Goal: Information Seeking & Learning: Learn about a topic

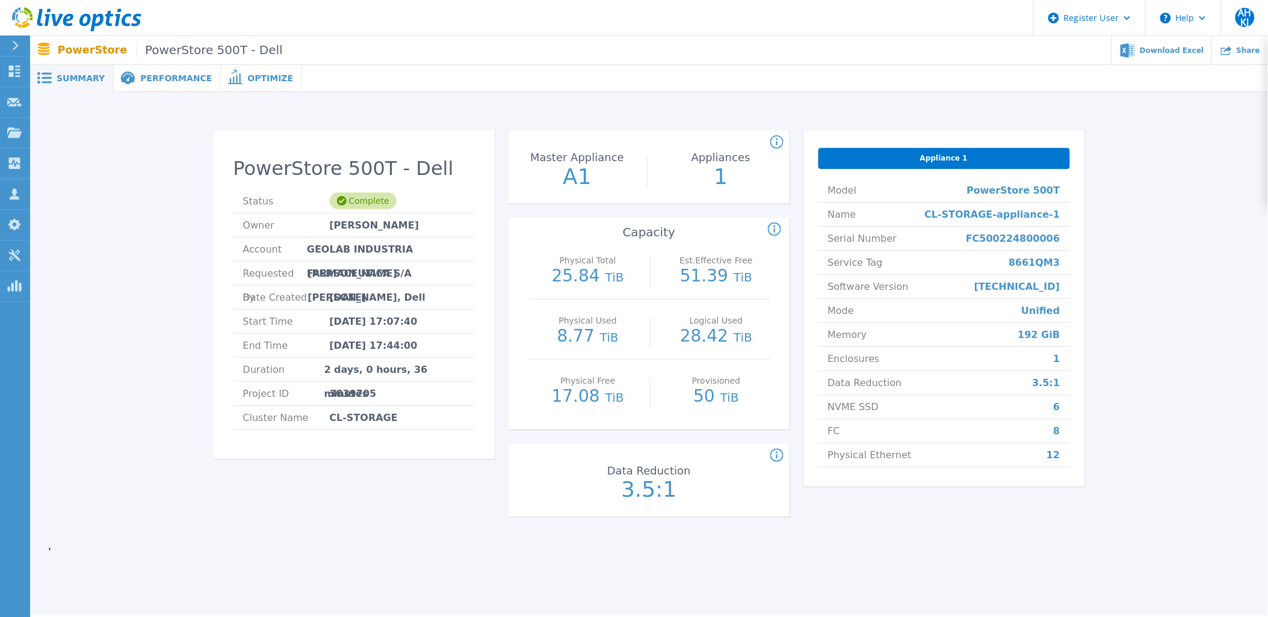
click at [93, 8] on icon at bounding box center [76, 19] width 129 height 25
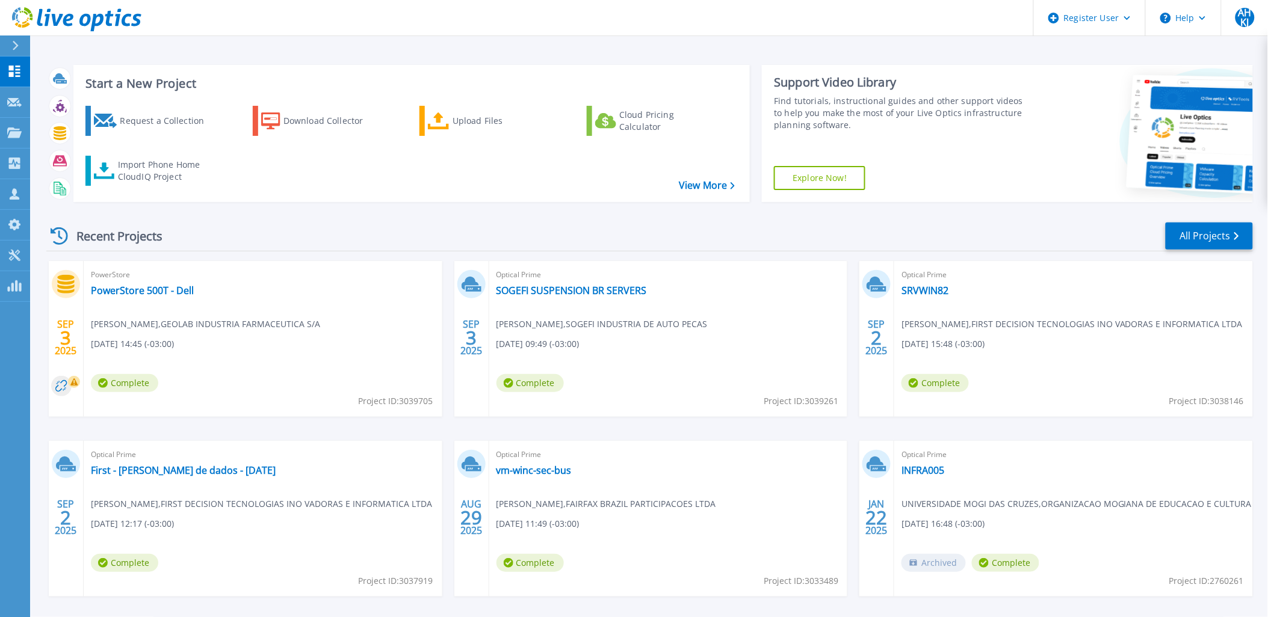
scroll to position [49, 0]
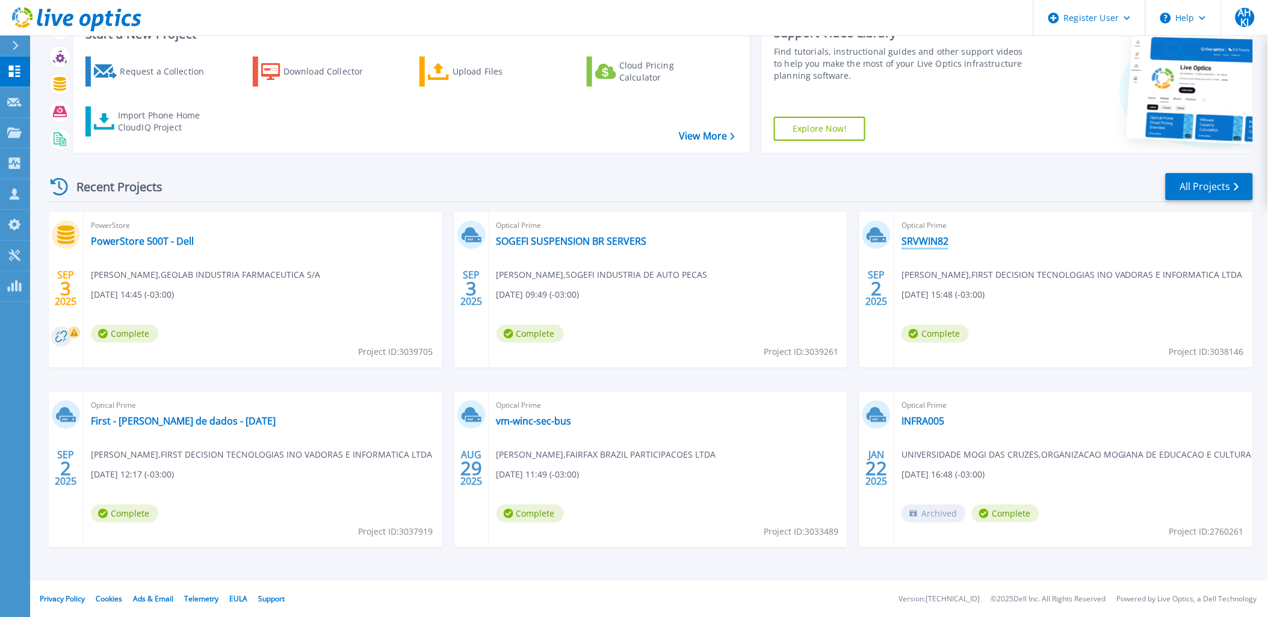
click at [916, 238] on link "SRVWIN82" at bounding box center [924, 241] width 47 height 12
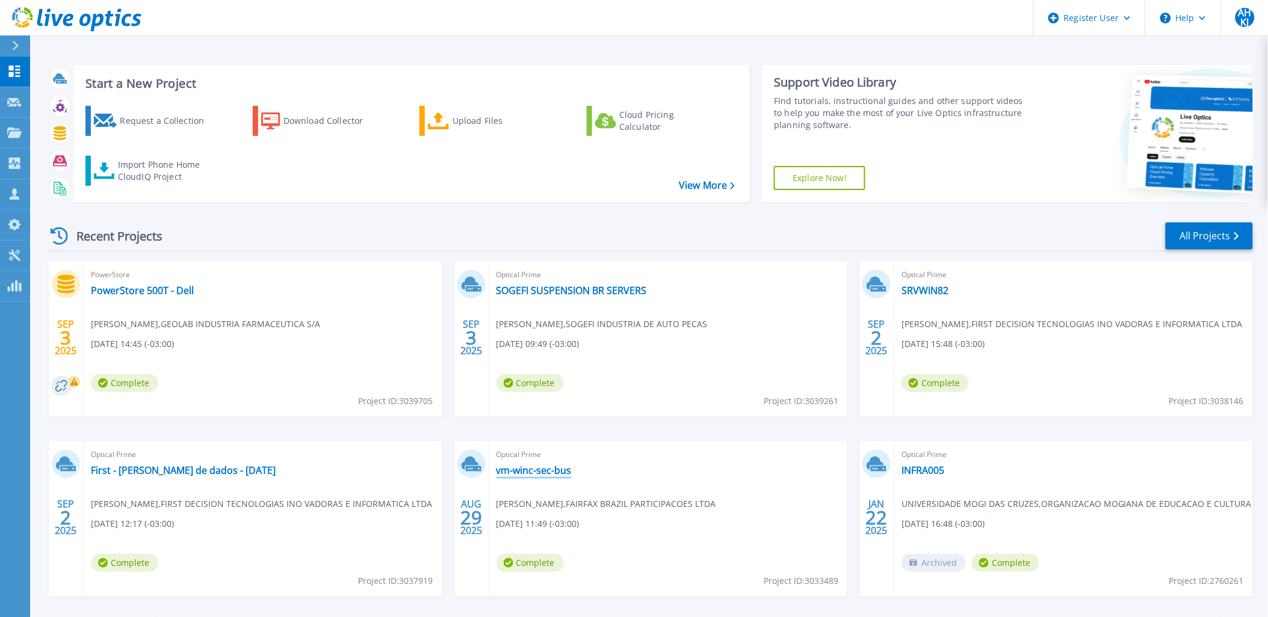
click at [526, 470] on link "vm-winc-sec-bus" at bounding box center [533, 471] width 75 height 12
click at [542, 291] on link "SOGEFI SUSPENSION BR SERVERS" at bounding box center [571, 291] width 150 height 12
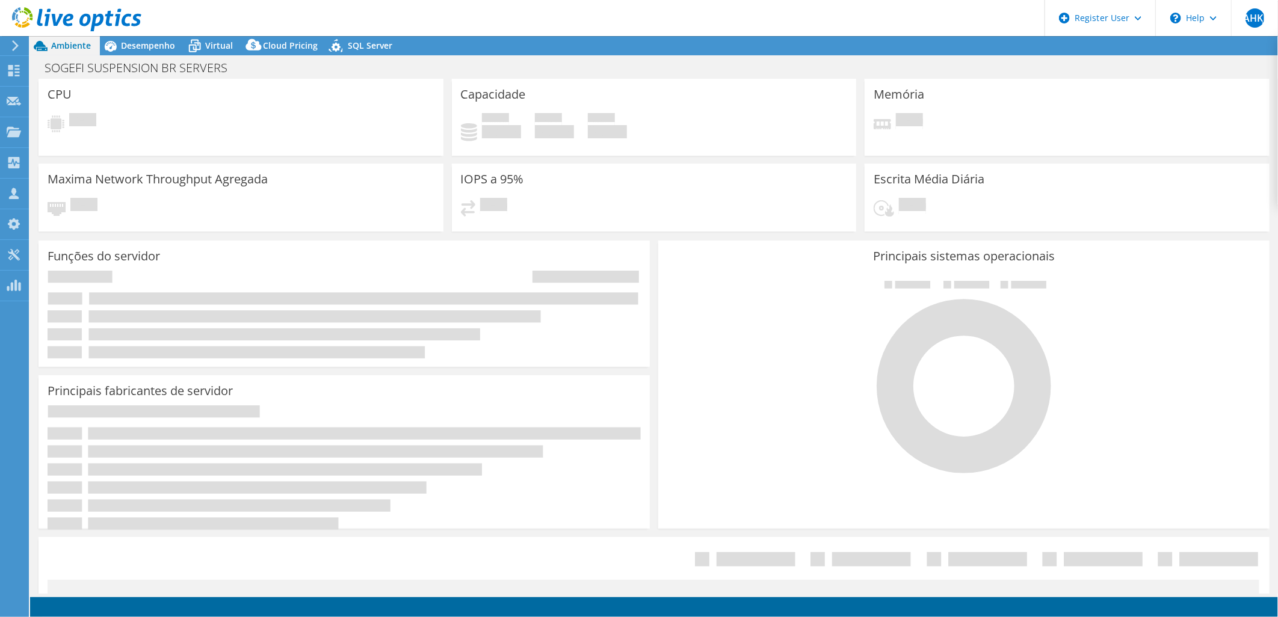
select select "USD"
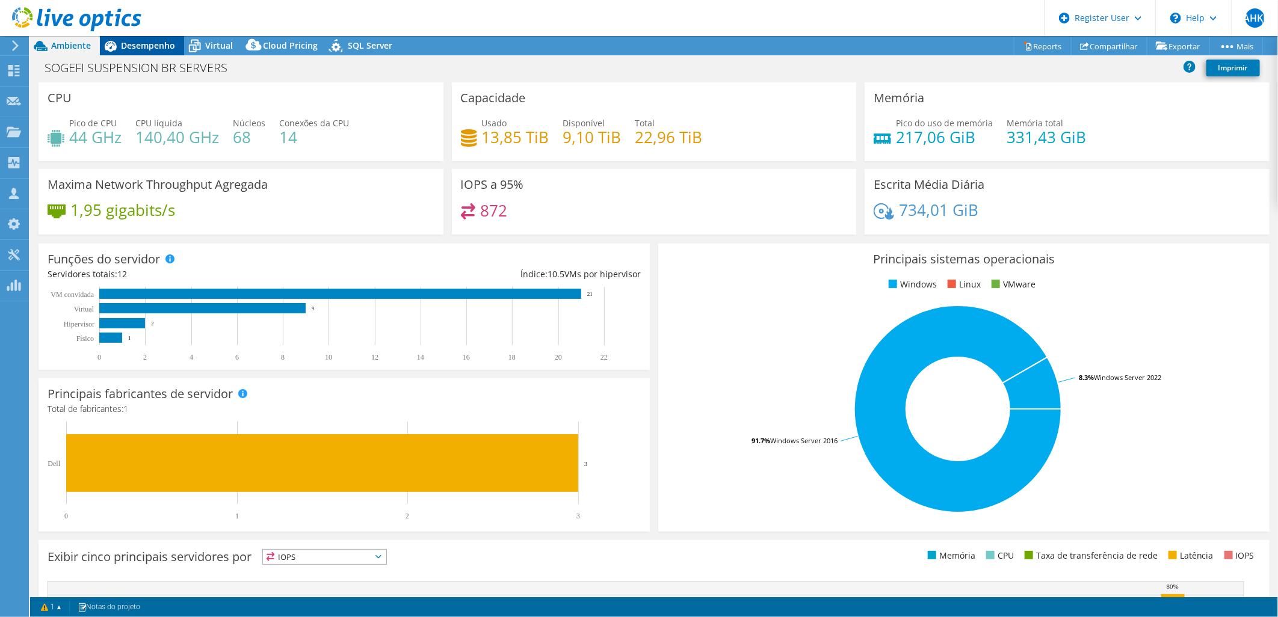
click at [140, 53] on div "Desempenho" at bounding box center [142, 45] width 84 height 19
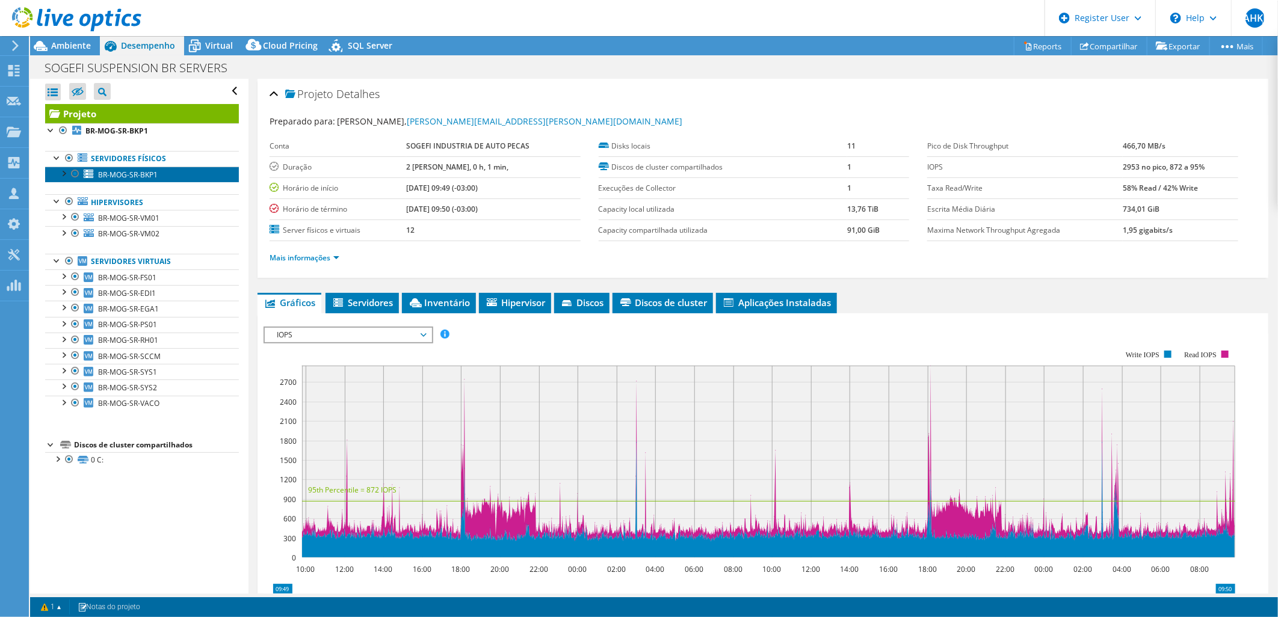
click at [121, 171] on span "BR-MOG-SR-BKP1" at bounding box center [128, 175] width 60 height 10
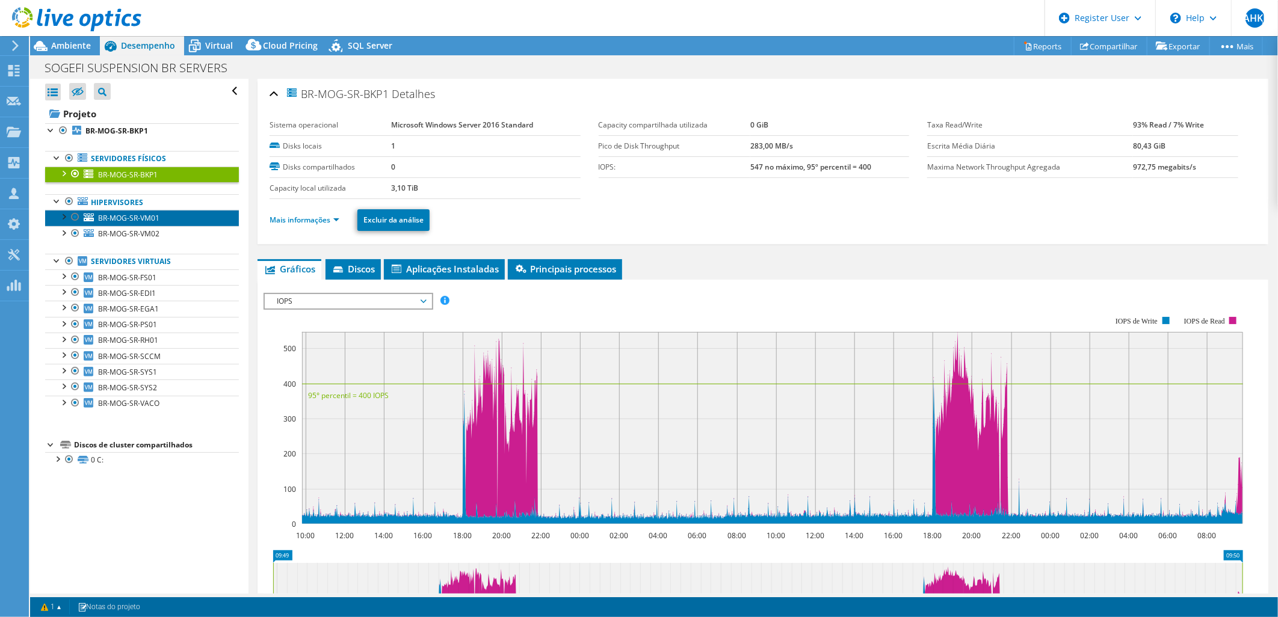
click at [134, 215] on span "BR-MOG-SR-VM01" at bounding box center [128, 218] width 61 height 10
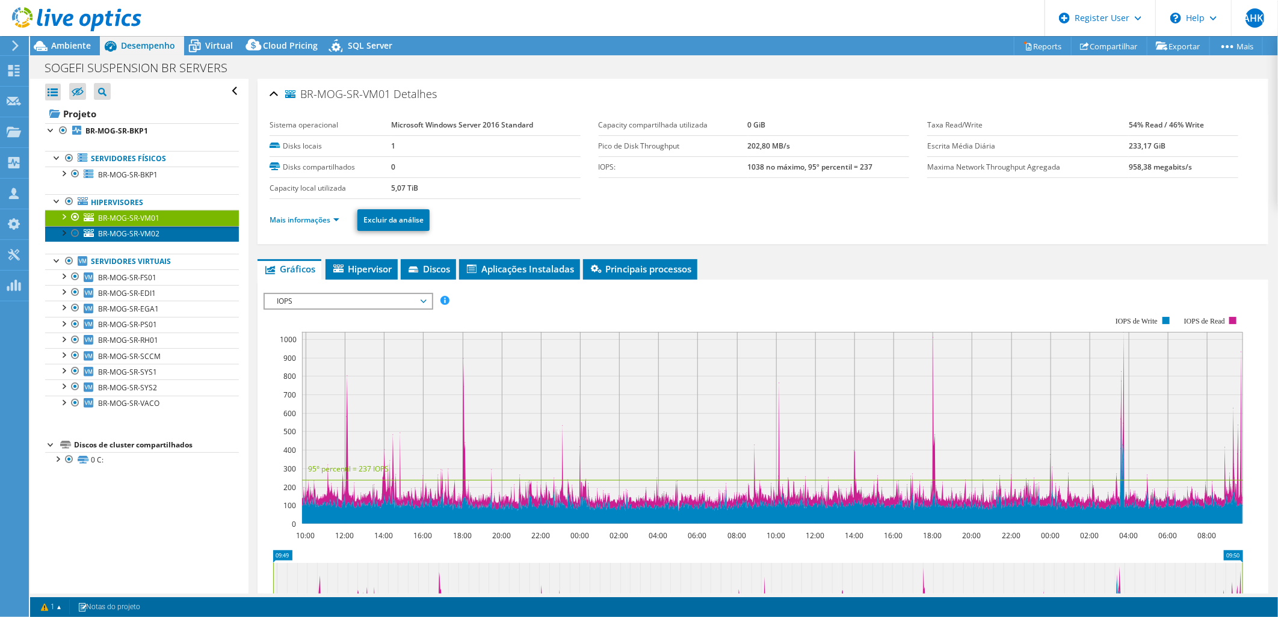
click at [135, 231] on span "BR-MOG-SR-VM02" at bounding box center [128, 234] width 61 height 10
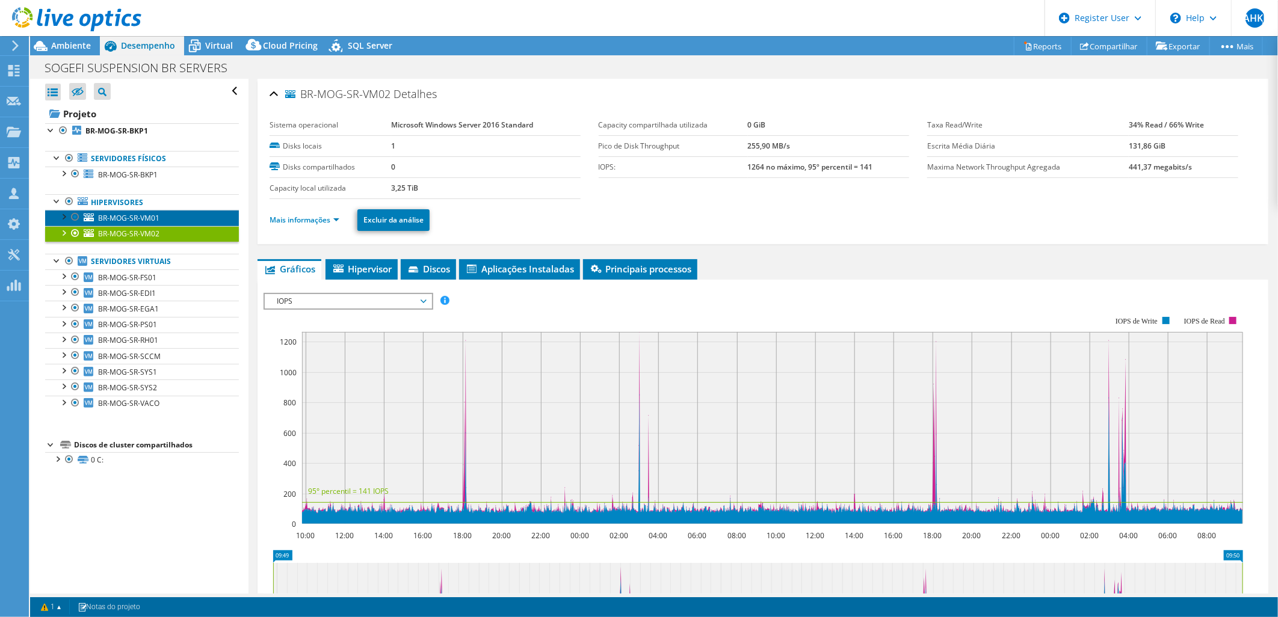
click at [138, 219] on span "BR-MOG-SR-VM01" at bounding box center [128, 218] width 61 height 10
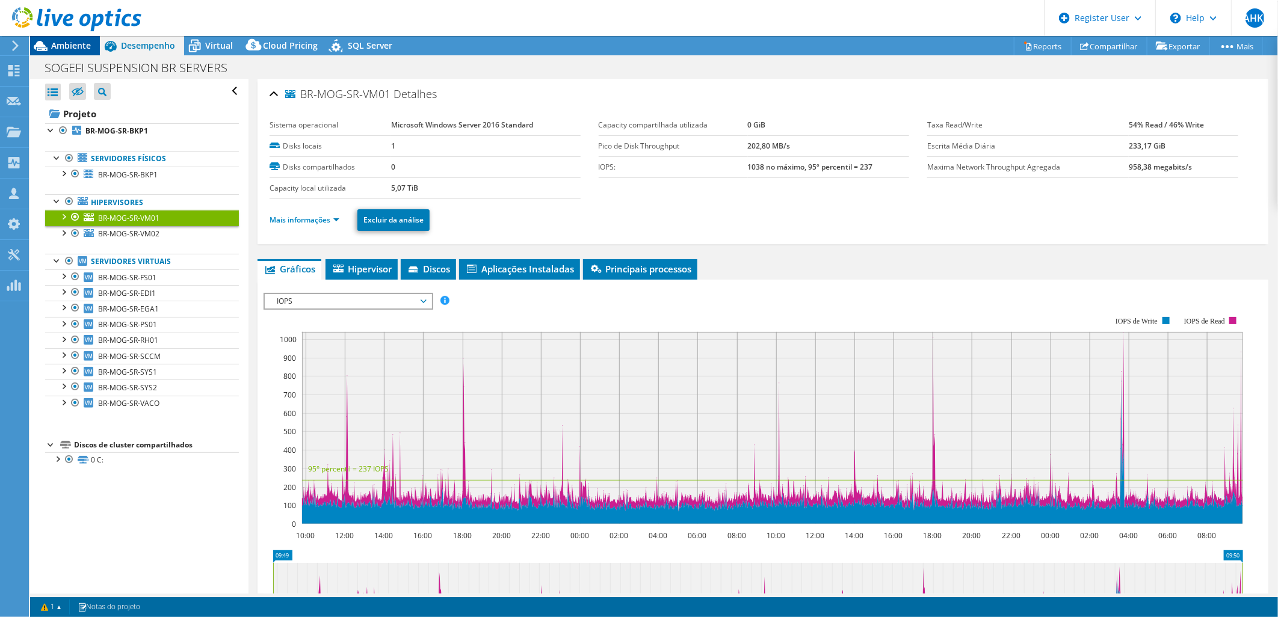
click at [68, 43] on span "Ambiente" at bounding box center [71, 45] width 40 height 11
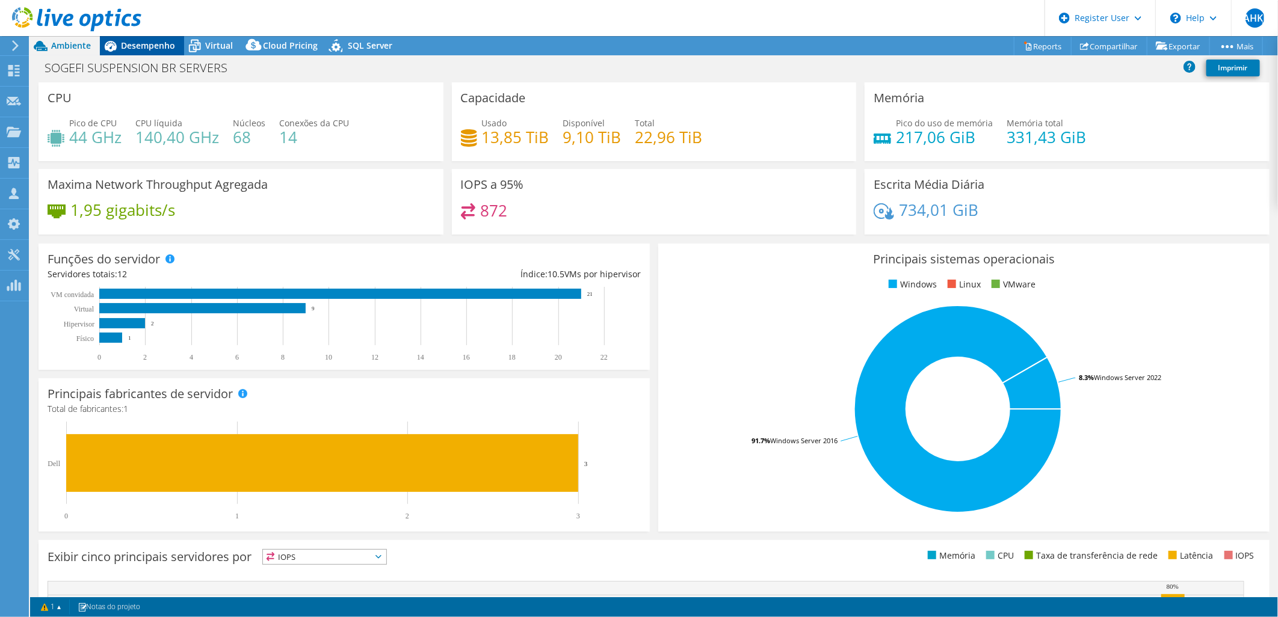
click at [157, 41] on span "Desempenho" at bounding box center [148, 45] width 54 height 11
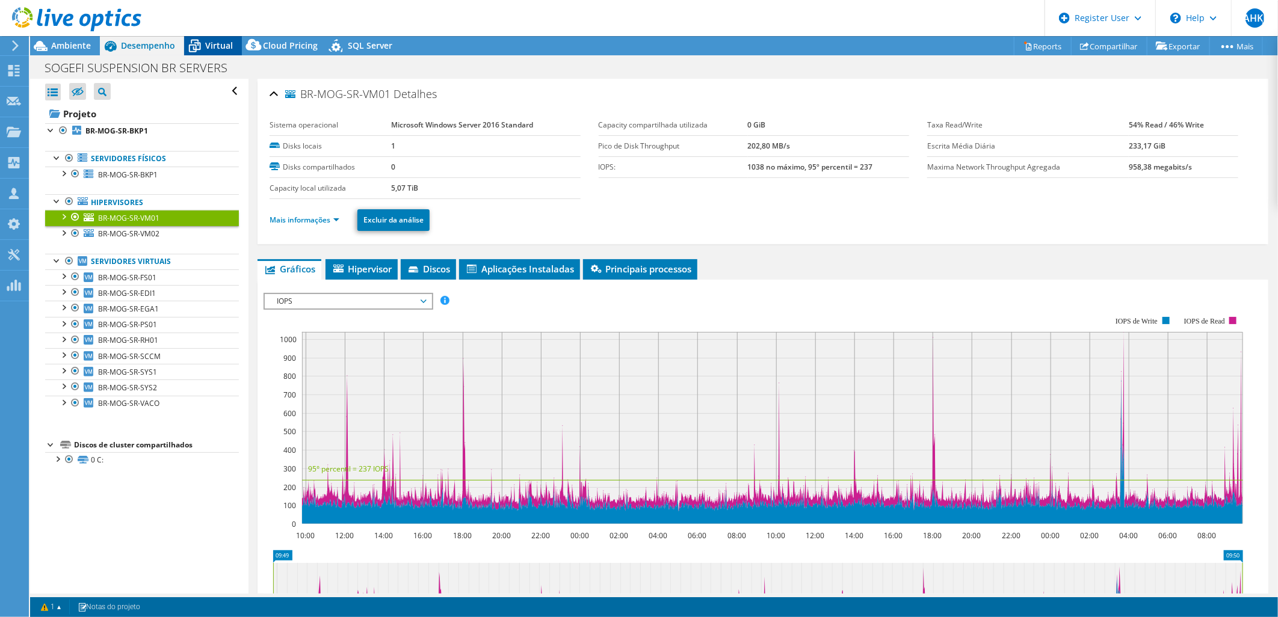
click at [212, 46] on span "Virtual" at bounding box center [219, 45] width 28 height 11
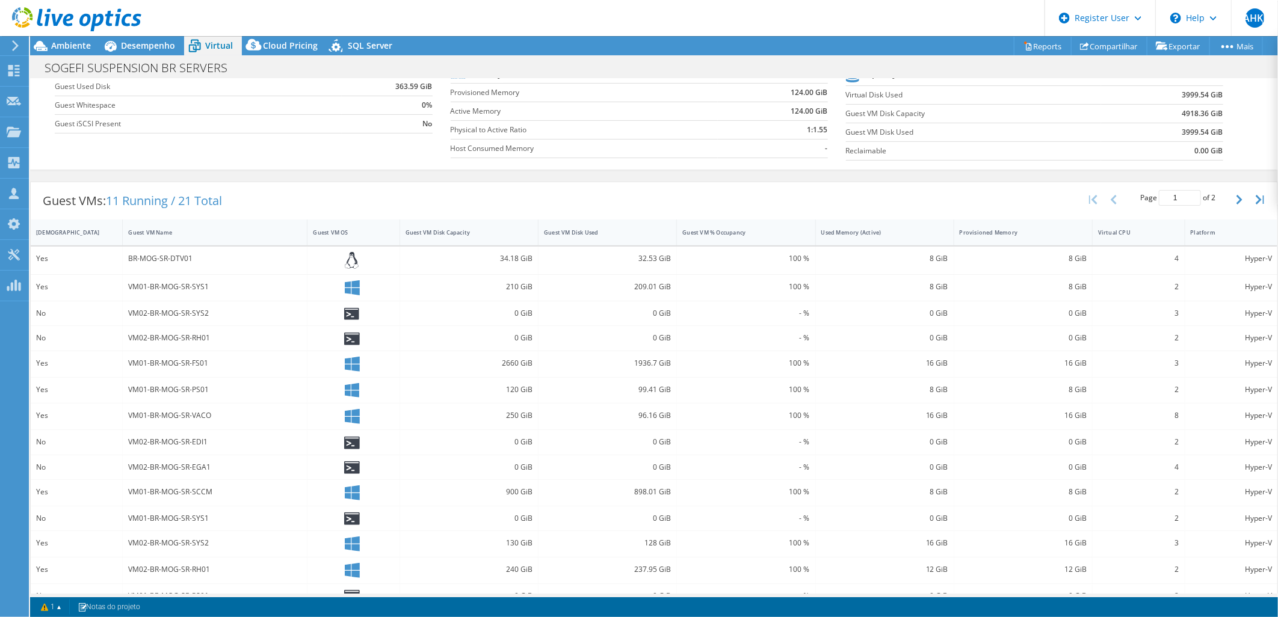
scroll to position [181, 0]
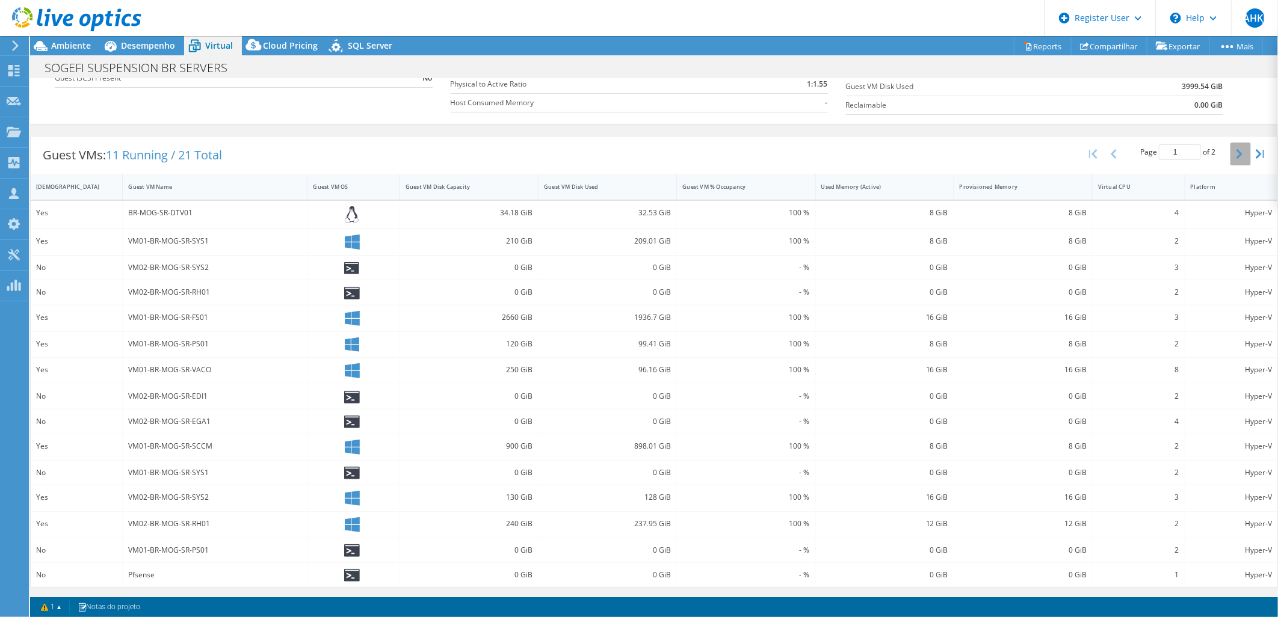
click at [1237, 152] on icon "button" at bounding box center [1240, 154] width 6 height 10
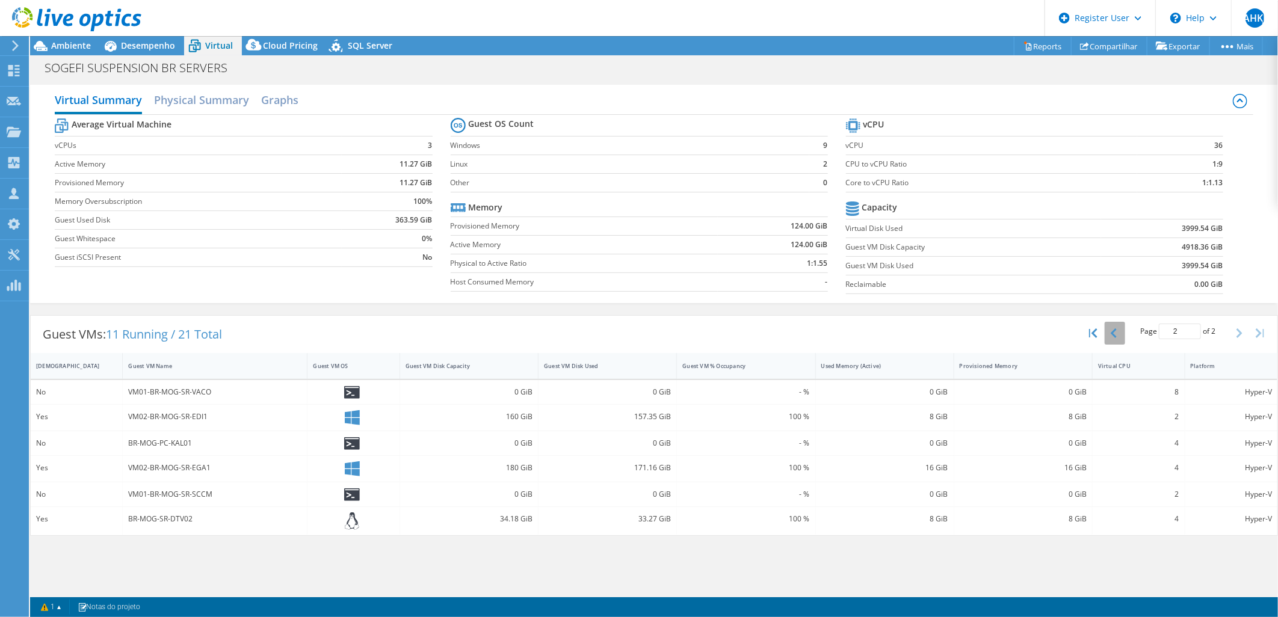
click at [1123, 334] on button "button" at bounding box center [1115, 333] width 20 height 23
type input "1"
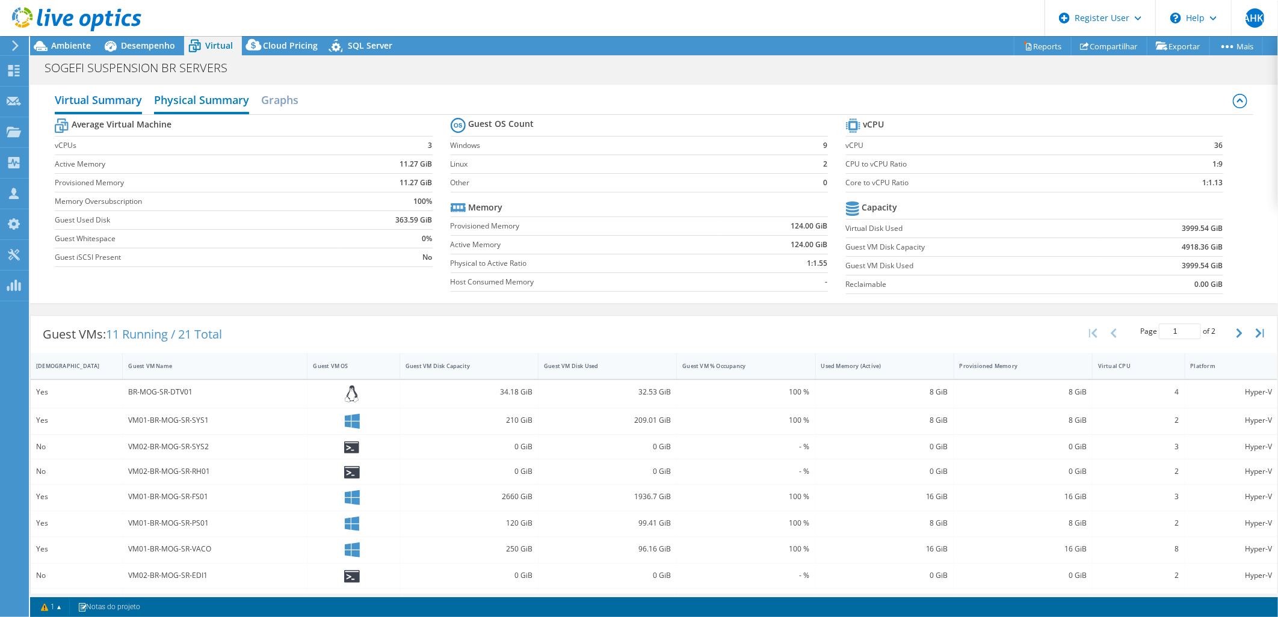
click at [223, 101] on h2 "Physical Summary" at bounding box center [201, 101] width 95 height 26
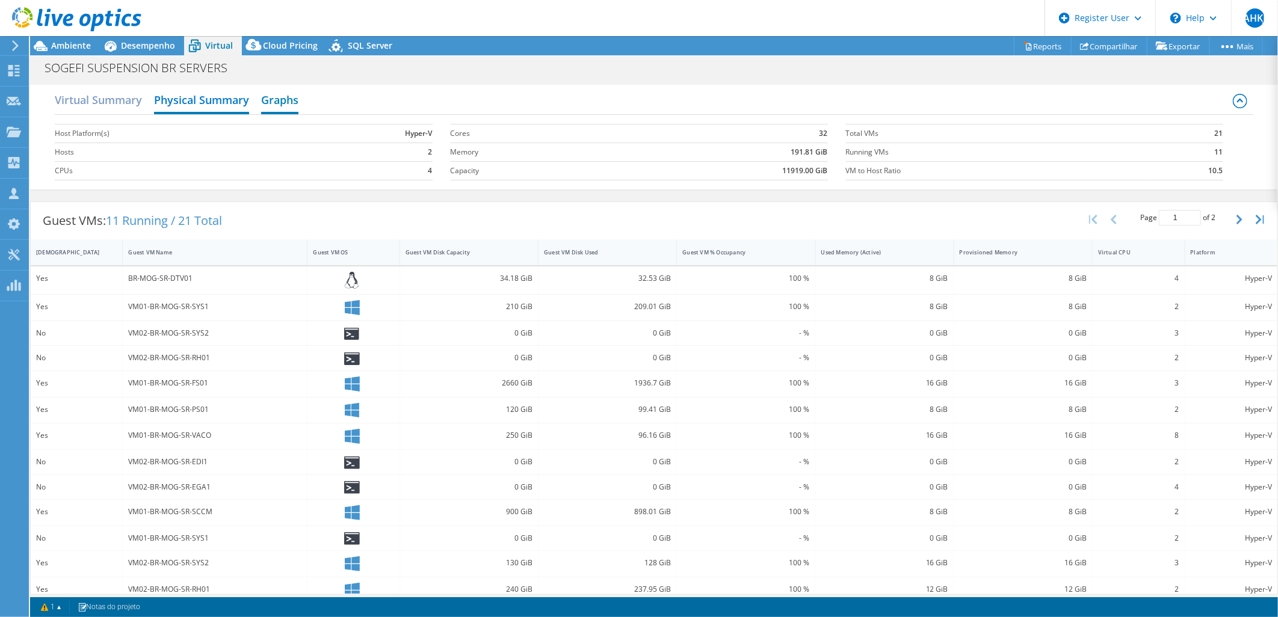
click at [272, 99] on h2 "Graphs" at bounding box center [279, 101] width 37 height 26
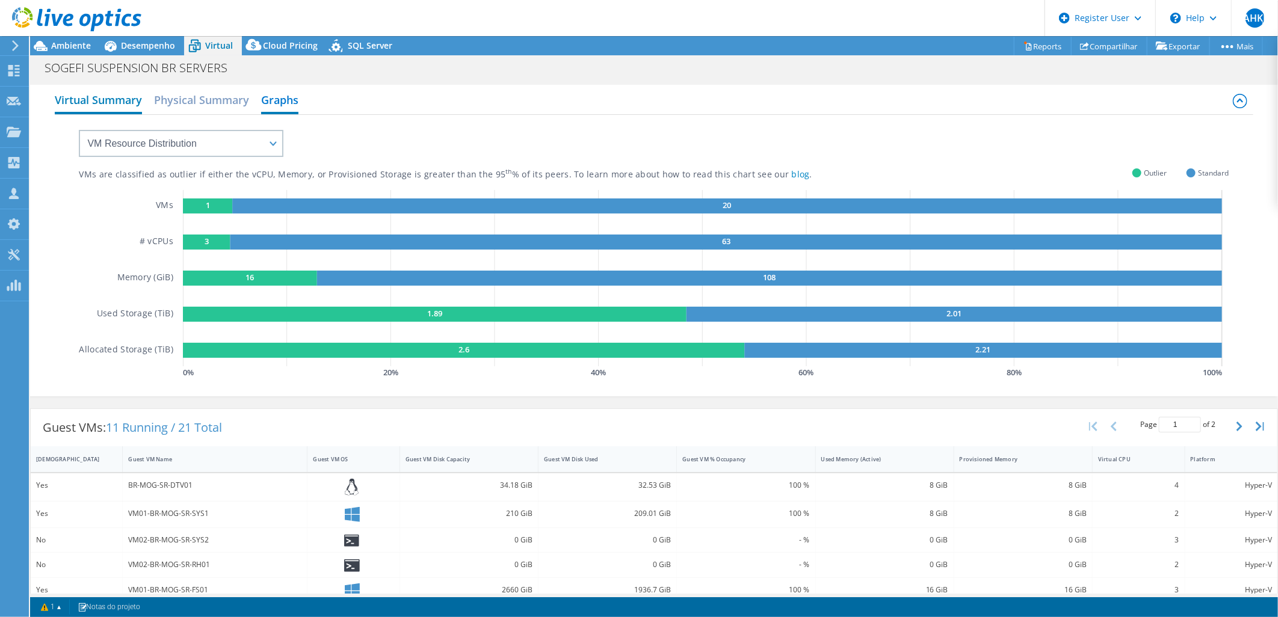
click at [108, 97] on h2 "Virtual Summary" at bounding box center [98, 101] width 87 height 26
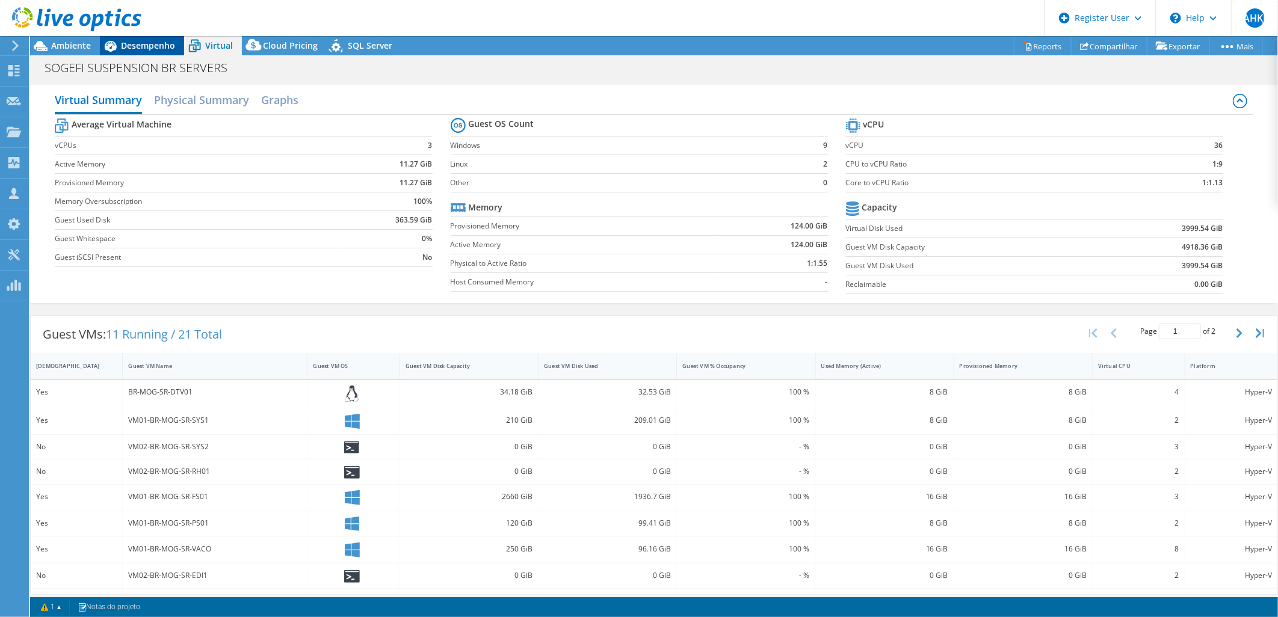
click at [141, 55] on div "Desempenho" at bounding box center [142, 45] width 84 height 19
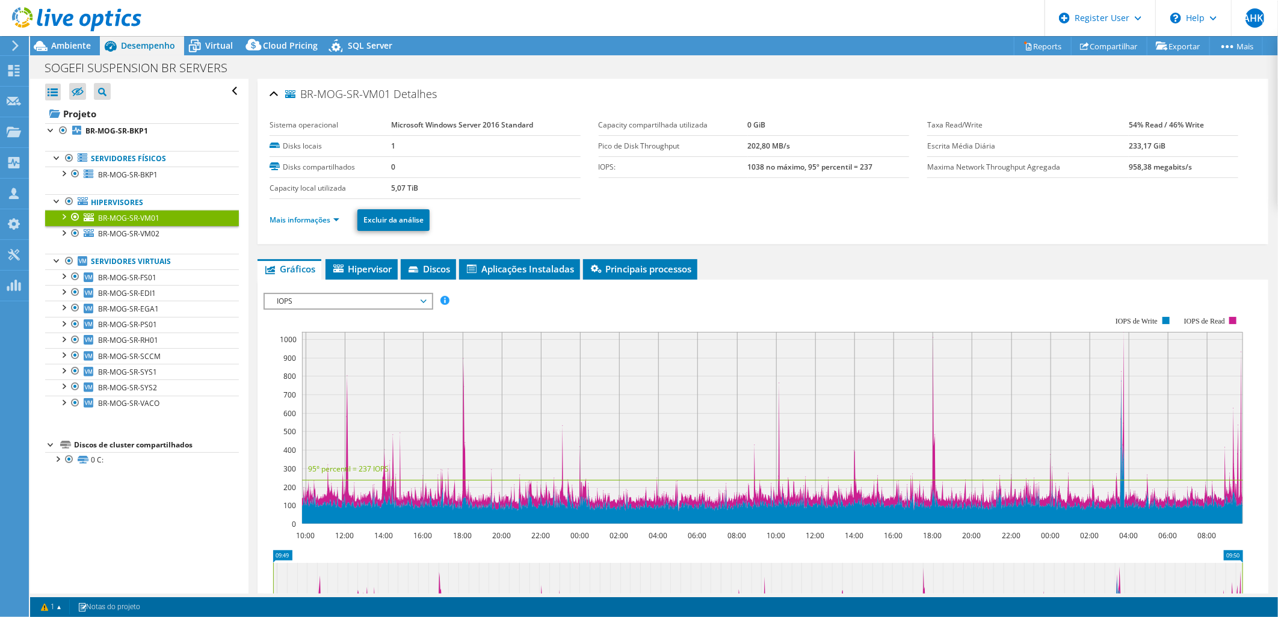
click at [63, 37] on div at bounding box center [70, 20] width 141 height 40
click at [64, 45] on span "Ambiente" at bounding box center [71, 45] width 40 height 11
